Goal: Find specific page/section: Find specific page/section

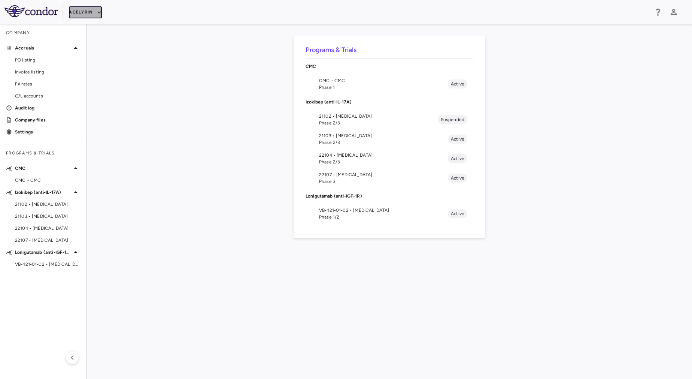
click at [85, 13] on button "Acelyrin" at bounding box center [85, 12] width 33 height 12
click at [93, 28] on li "Acelyrin" at bounding box center [100, 26] width 63 height 11
click at [77, 11] on button "Acelyrin" at bounding box center [85, 12] width 33 height 12
click at [103, 71] on li "BridgeBio, Inc." at bounding box center [100, 71] width 63 height 11
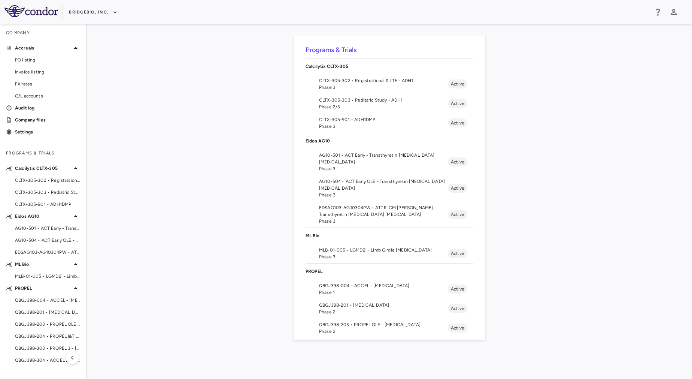
click at [328, 160] on span "AG10-501 • ACT Early - Transthyretin [MEDICAL_DATA] [MEDICAL_DATA]" at bounding box center [383, 158] width 129 height 13
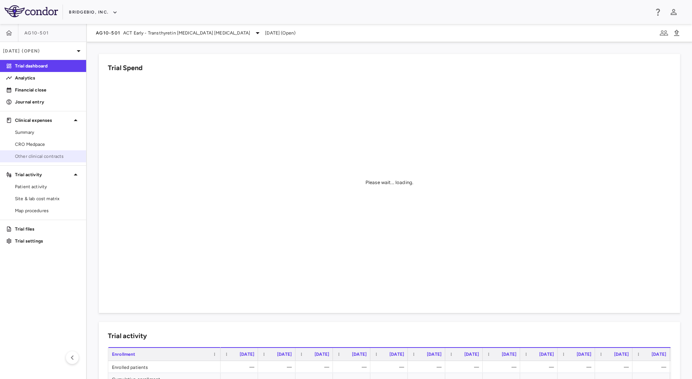
click at [58, 158] on span "Other clinical contracts" at bounding box center [47, 156] width 65 height 7
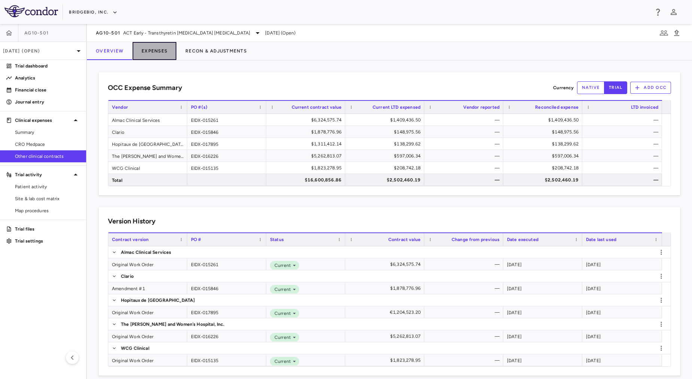
click at [162, 51] on button "Expenses" at bounding box center [155, 51] width 44 height 18
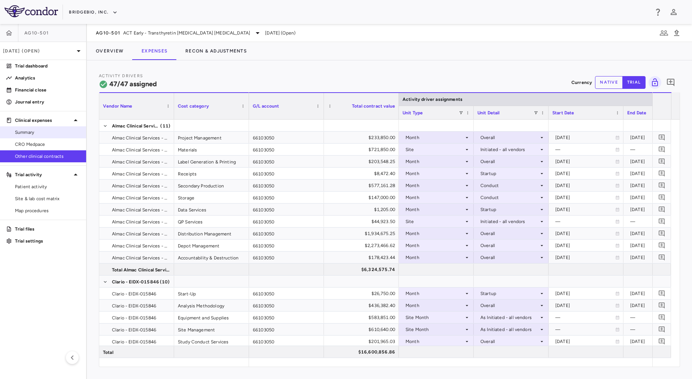
click at [36, 133] on span "Summary" at bounding box center [47, 132] width 65 height 7
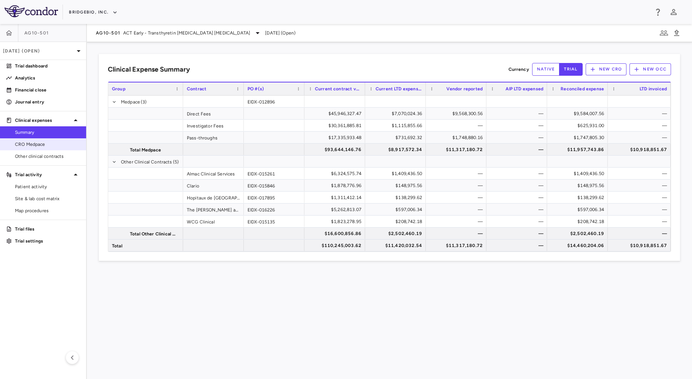
click at [48, 150] on div "CRO Medpace" at bounding box center [43, 144] width 86 height 12
click at [54, 143] on span "CRO Medpace" at bounding box center [47, 144] width 65 height 7
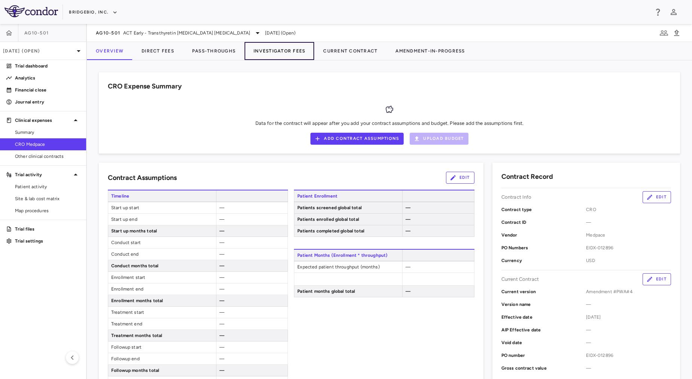
click at [301, 48] on button "Investigator Fees" at bounding box center [280, 51] width 70 height 18
